Goal: Find specific page/section: Find specific page/section

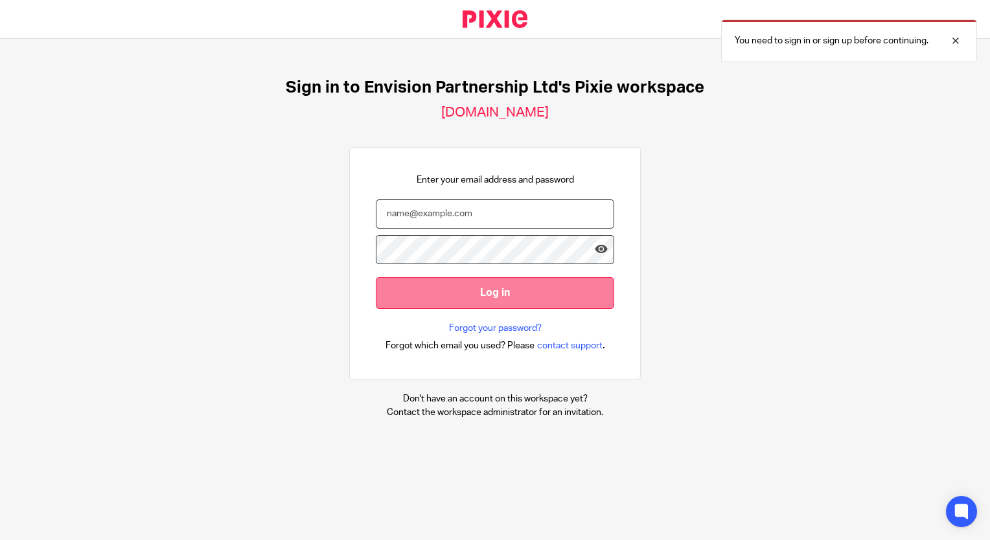
type input "[EMAIL_ADDRESS][DOMAIN_NAME]"
click at [427, 289] on input "Log in" at bounding box center [495, 293] width 238 height 32
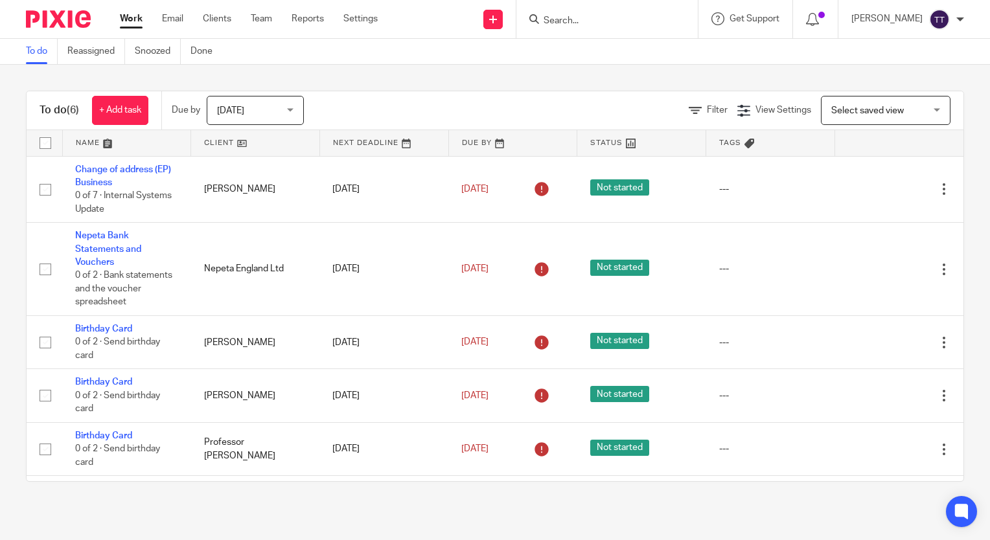
click at [593, 16] on input "Search" at bounding box center [600, 22] width 117 height 12
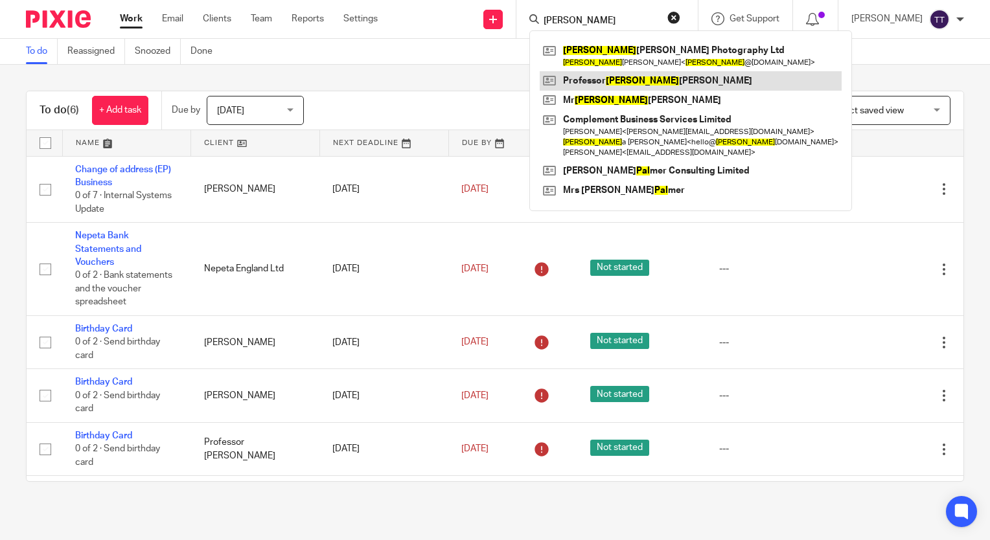
type input "[PERSON_NAME]"
click at [603, 84] on link at bounding box center [691, 80] width 302 height 19
